Goal: Transaction & Acquisition: Purchase product/service

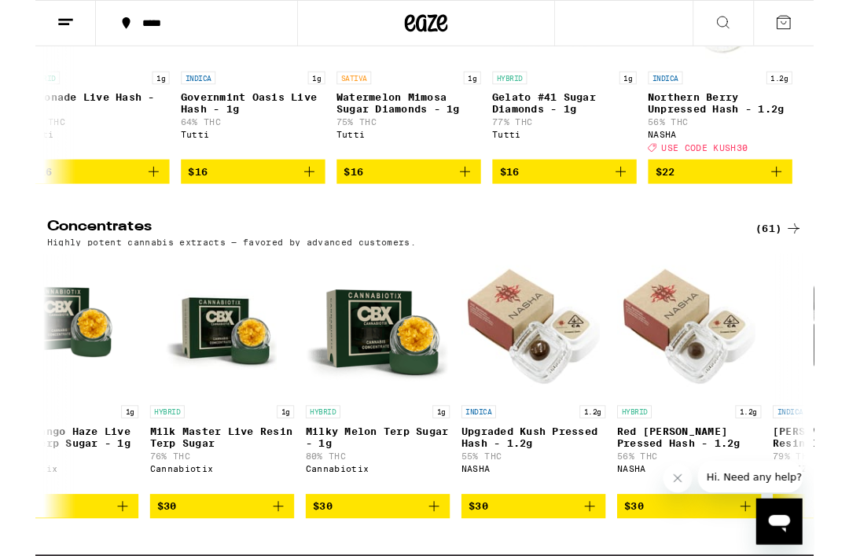
scroll to position [0, 7190]
